Goal: Navigation & Orientation: Find specific page/section

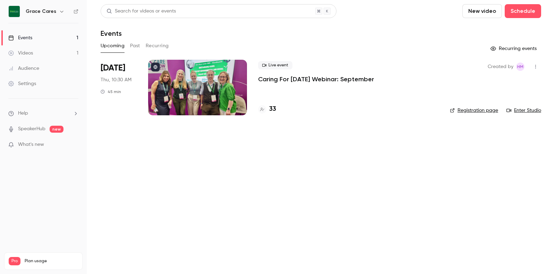
click at [486, 112] on link "Registration page" at bounding box center [474, 110] width 48 height 7
click at [473, 113] on link "Registration page" at bounding box center [474, 110] width 48 height 7
